Goal: Check status: Check status

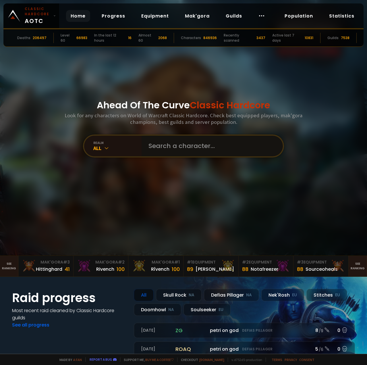
click at [162, 152] on input "text" at bounding box center [210, 146] width 131 height 21
type input "Aaryona"
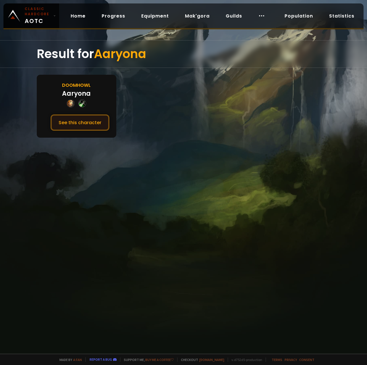
click at [80, 121] on button "See this character" at bounding box center [80, 122] width 59 height 16
click at [84, 120] on button "See this character" at bounding box center [80, 122] width 59 height 16
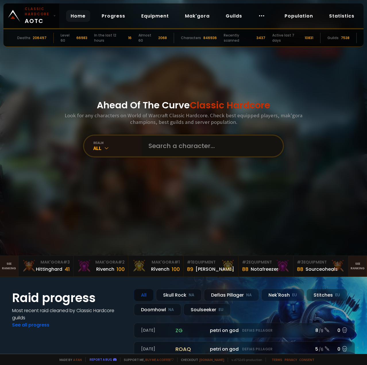
click at [164, 138] on input "text" at bounding box center [210, 146] width 131 height 21
type input "dirkdangler"
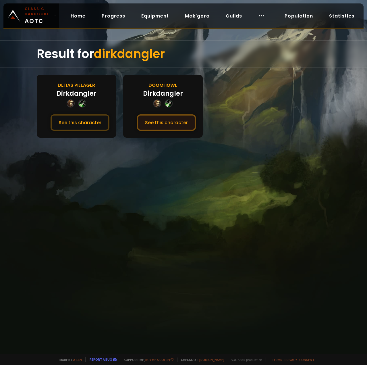
click at [165, 123] on button "See this character" at bounding box center [166, 122] width 59 height 16
